Goal: Task Accomplishment & Management: Manage account settings

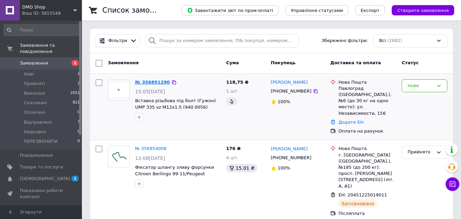
click at [146, 81] on link "№ 356891290" at bounding box center [152, 81] width 35 height 5
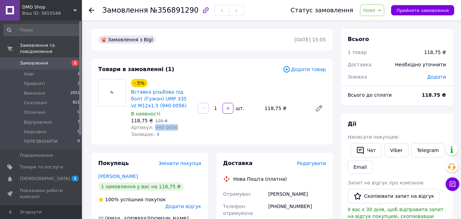
drag, startPoint x: 173, startPoint y: 128, endPoint x: 151, endPoint y: 128, distance: 22.5
click at [151, 128] on div "Артикул: 940 0056" at bounding box center [161, 127] width 61 height 7
copy span "940 0056"
click at [290, 69] on icon at bounding box center [287, 70] width 8 height 8
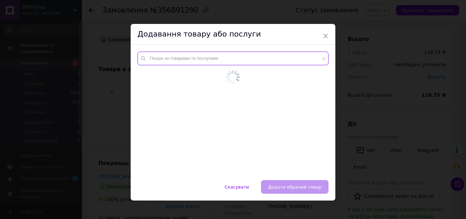
click at [166, 57] on input "text" at bounding box center [232, 59] width 191 height 14
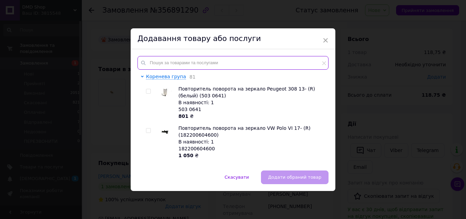
paste input "940 0054"
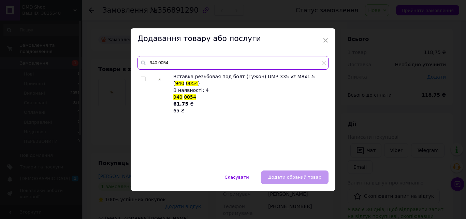
type input "940 0054"
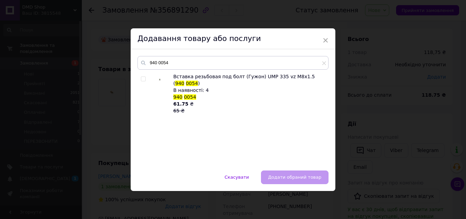
click at [144, 78] on input "checkbox" at bounding box center [143, 79] width 4 height 4
checkbox input "true"
drag, startPoint x: 326, startPoint y: 41, endPoint x: 308, endPoint y: 48, distance: 19.6
click at [325, 41] on span "×" at bounding box center [325, 40] width 6 height 12
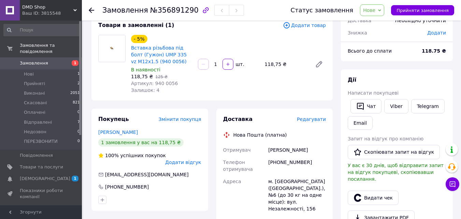
scroll to position [34, 0]
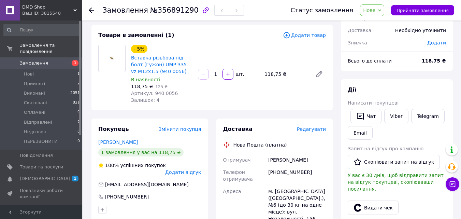
click at [373, 12] on span "Нове" at bounding box center [369, 10] width 12 height 5
click at [378, 38] on li "Скасовано" at bounding box center [380, 37] width 41 height 10
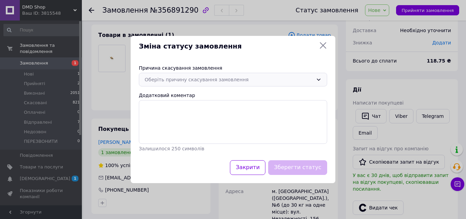
click at [259, 83] on div "Оберіть причину скасування замовлення" at bounding box center [229, 80] width 169 height 8
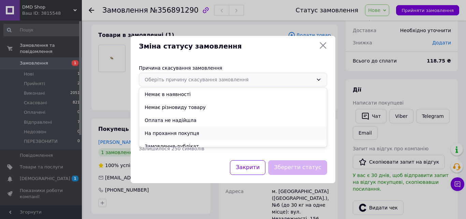
click at [176, 130] on li "На прохання покупця" at bounding box center [233, 133] width 188 height 13
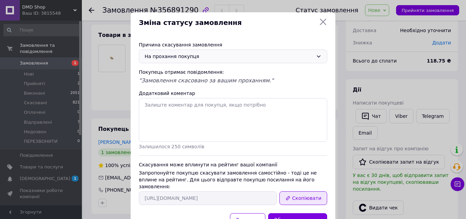
click at [301, 192] on button "Скопіювати" at bounding box center [303, 198] width 48 height 14
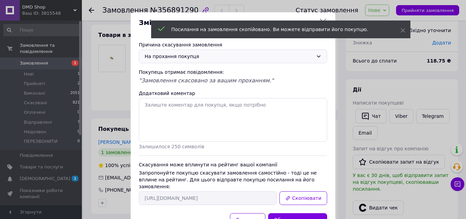
click at [412, 91] on div "Зміна статусу замовлення Причина скасування замовлення На прохання покупця Поку…" at bounding box center [233, 124] width 466 height 248
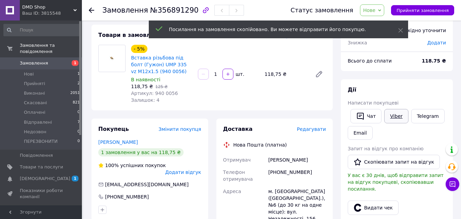
click at [395, 116] on link "Viber" at bounding box center [396, 116] width 24 height 14
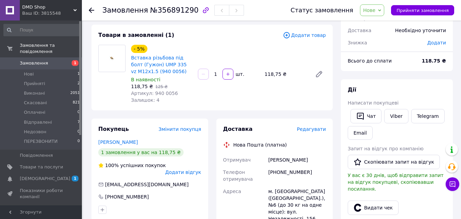
click at [52, 60] on span "Замовлення" at bounding box center [41, 63] width 43 height 6
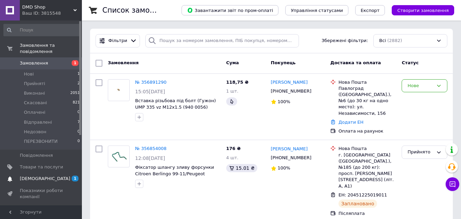
click at [44, 175] on span "[DEMOGRAPHIC_DATA]" at bounding box center [45, 178] width 50 height 6
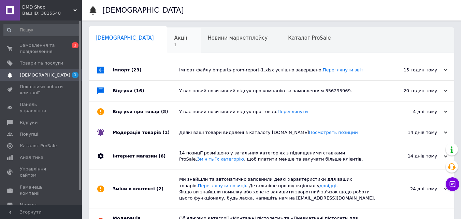
click at [174, 35] on span "Акції" at bounding box center [180, 38] width 13 height 6
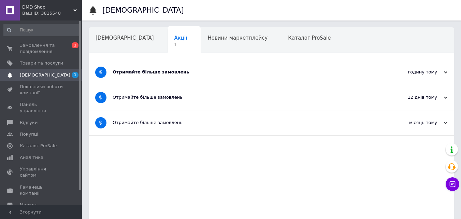
click at [211, 71] on div "Отримайте більше замовлень" at bounding box center [246, 72] width 266 height 6
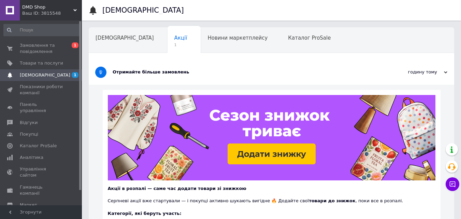
click at [210, 70] on div "Отримайте більше замовлень" at bounding box center [246, 72] width 266 height 6
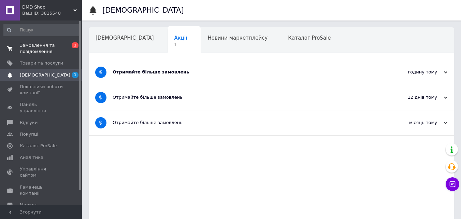
click at [33, 43] on span "Замовлення та повідомлення" at bounding box center [41, 48] width 43 height 12
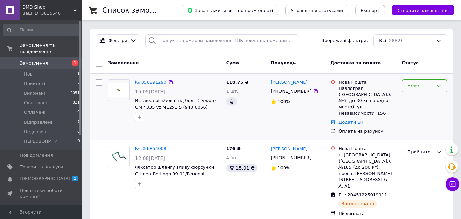
click at [437, 84] on icon at bounding box center [438, 85] width 5 height 5
click at [418, 131] on li "Недозвон" at bounding box center [424, 131] width 45 height 13
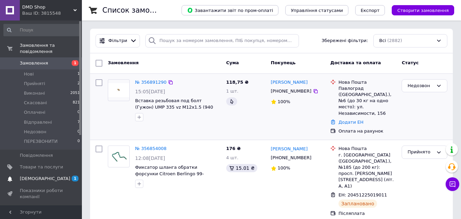
click at [53, 173] on link "[DEMOGRAPHIC_DATA] 1" at bounding box center [42, 179] width 84 height 12
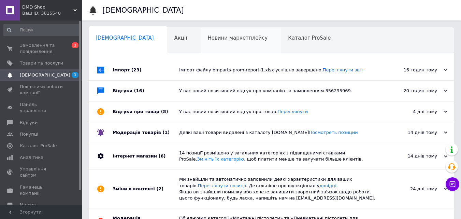
click at [239, 44] on div "Новини маркетплейсу 0" at bounding box center [241, 41] width 81 height 26
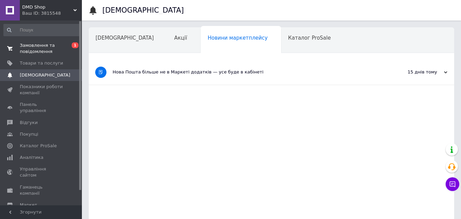
click at [35, 49] on span "Замовлення та повідомлення" at bounding box center [41, 48] width 43 height 12
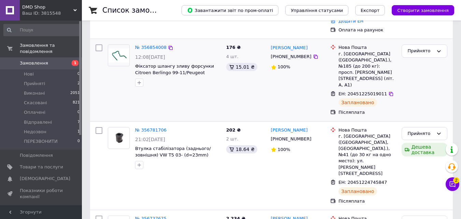
scroll to position [136, 0]
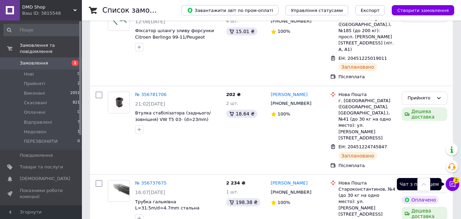
click at [456, 181] on span "2" at bounding box center [456, 179] width 6 height 6
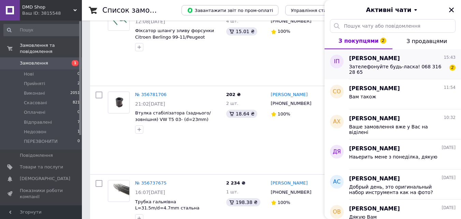
click at [388, 75] on div "[PERSON_NAME] 15:43 Зателефонуйте будь-ласка! 068 316 28 65 2" at bounding box center [405, 64] width 112 height 30
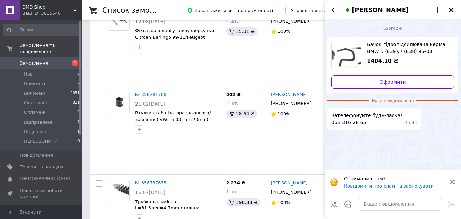
click at [383, 51] on span "Бачок гідропідсилювача керма BMW 5 (E39)/7 (E38) 95-03 M52/M54 (зі шлангом) (GZ…" at bounding box center [408, 48] width 82 height 14
click at [436, 10] on icon at bounding box center [438, 10] width 8 height 8
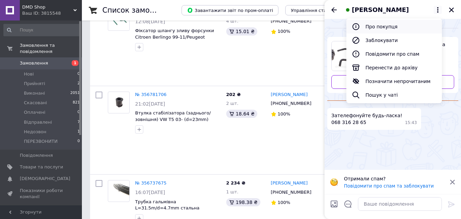
click at [384, 24] on button "Про покупця" at bounding box center [394, 27] width 96 height 14
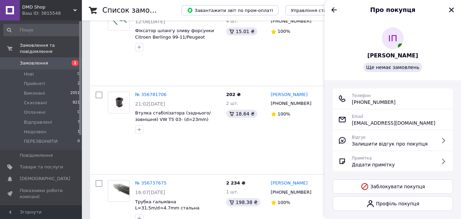
click at [385, 57] on span "[PERSON_NAME]" at bounding box center [392, 56] width 51 height 8
click at [336, 10] on icon "Назад" at bounding box center [334, 10] width 8 height 8
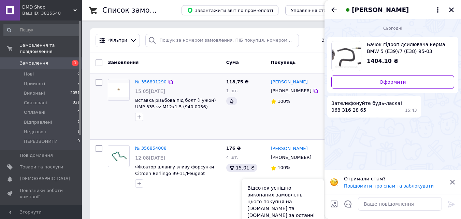
scroll to position [0, 0]
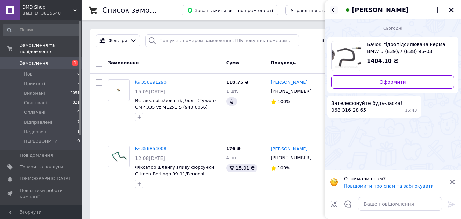
click at [333, 12] on icon "Назад" at bounding box center [334, 10] width 8 height 8
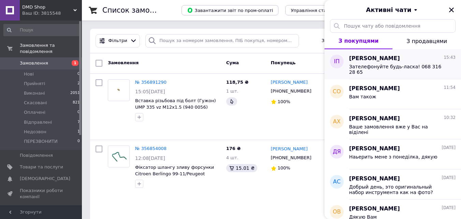
click at [377, 71] on div "Зателефонуйте будь-ласка! 068 316 28 65" at bounding box center [397, 69] width 97 height 11
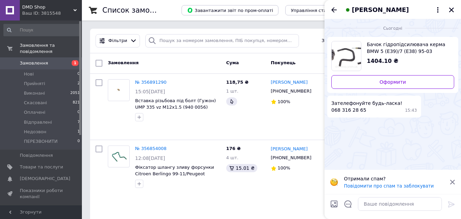
click at [453, 11] on icon "Закрити" at bounding box center [451, 10] width 5 height 5
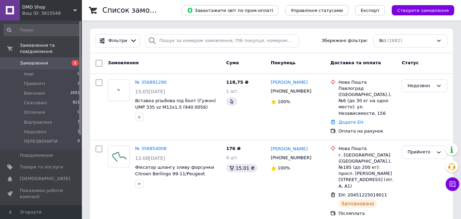
click at [33, 60] on span "Замовлення" at bounding box center [34, 63] width 28 height 6
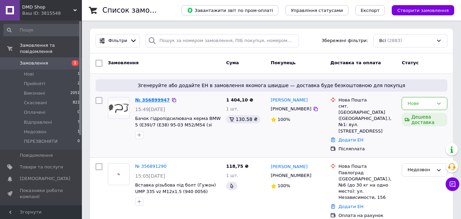
click at [141, 98] on link "№ 356899947" at bounding box center [152, 99] width 35 height 5
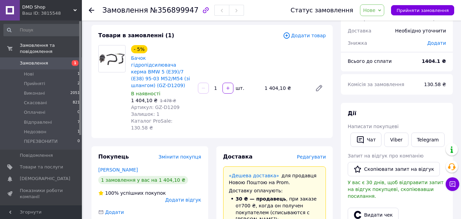
scroll to position [34, 0]
